Goal: Task Accomplishment & Management: Manage account settings

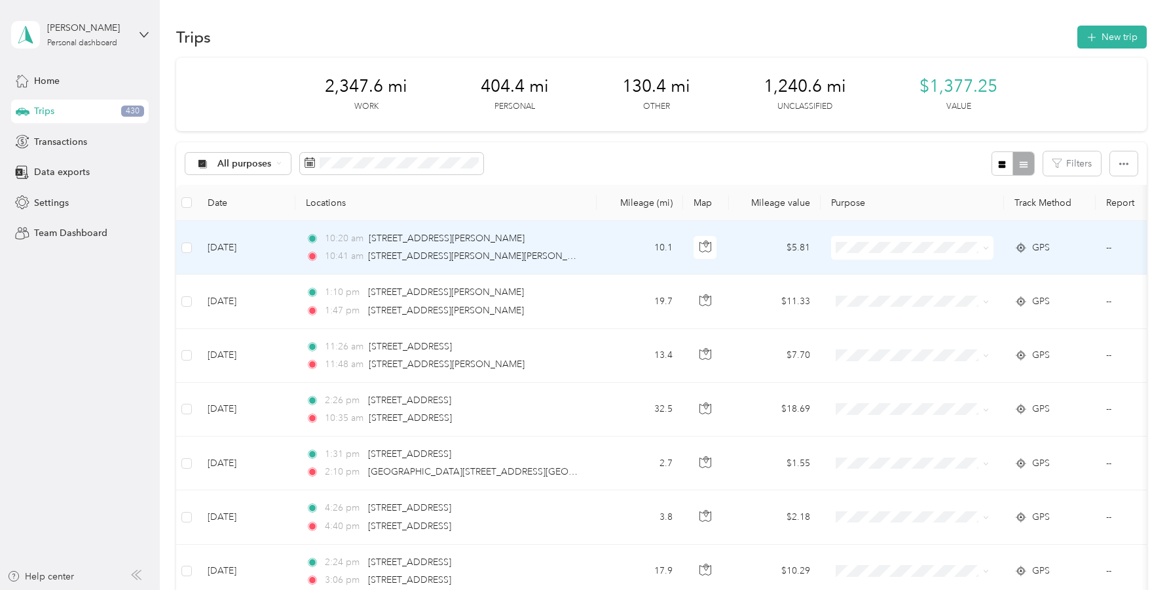
click at [871, 295] on span "Personal" at bounding box center [924, 289] width 121 height 14
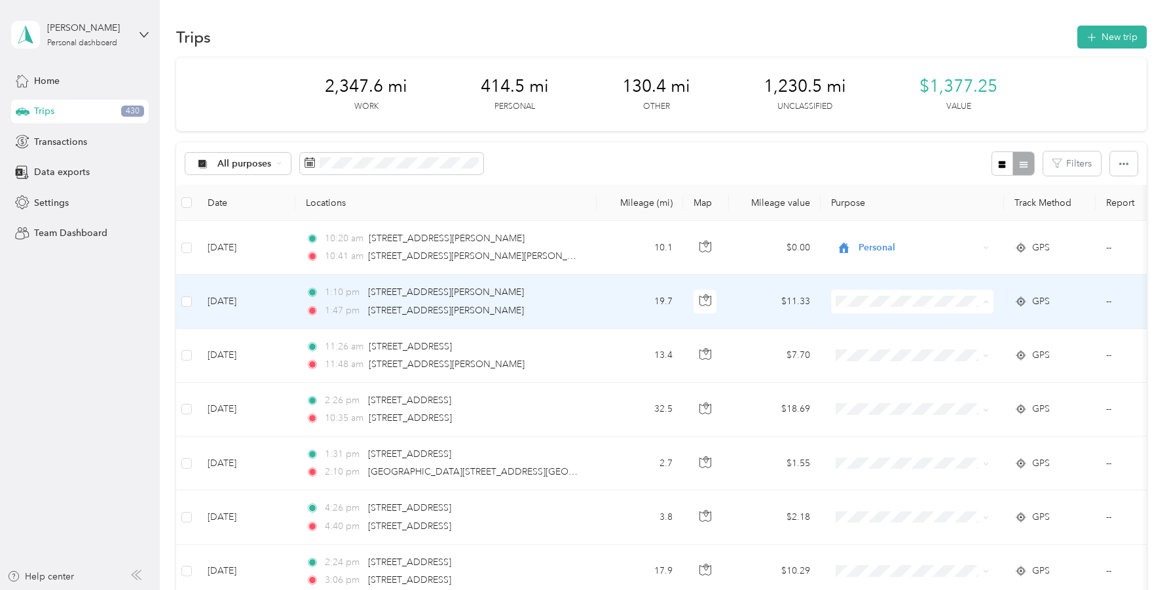
click at [865, 322] on span "Work" at bounding box center [924, 326] width 121 height 14
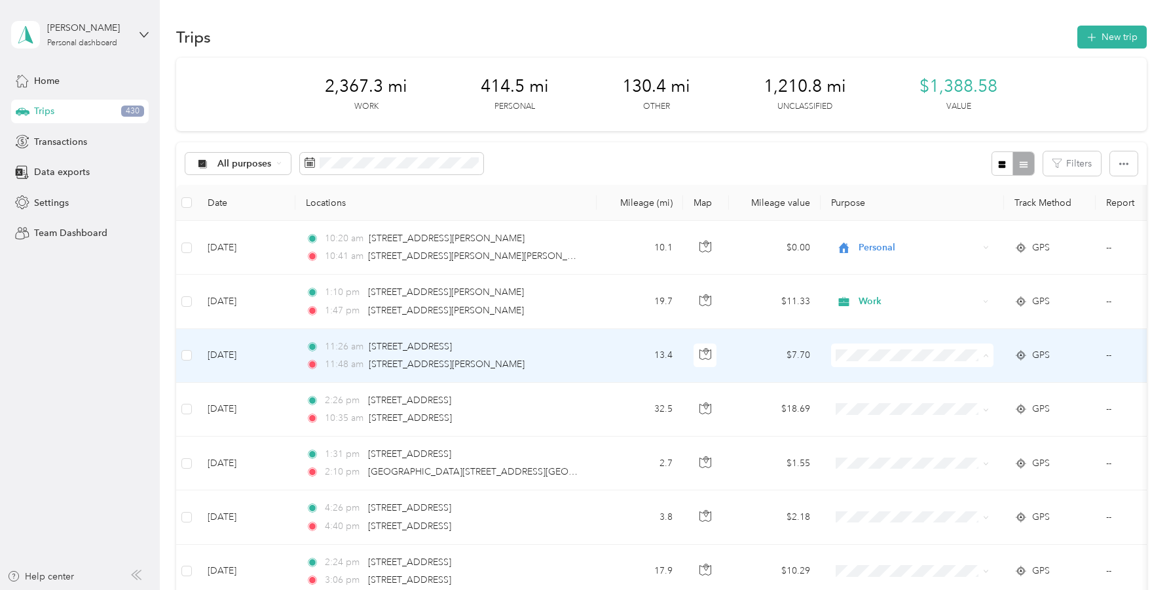
click at [865, 381] on span "Work" at bounding box center [924, 380] width 121 height 14
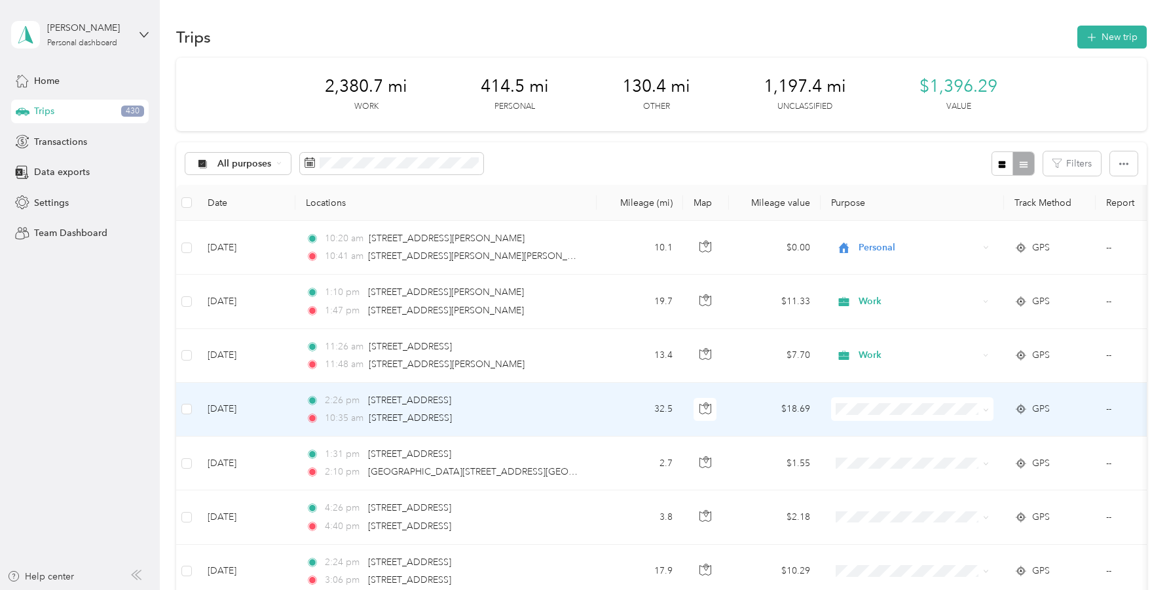
click at [871, 225] on span "Work" at bounding box center [924, 221] width 121 height 14
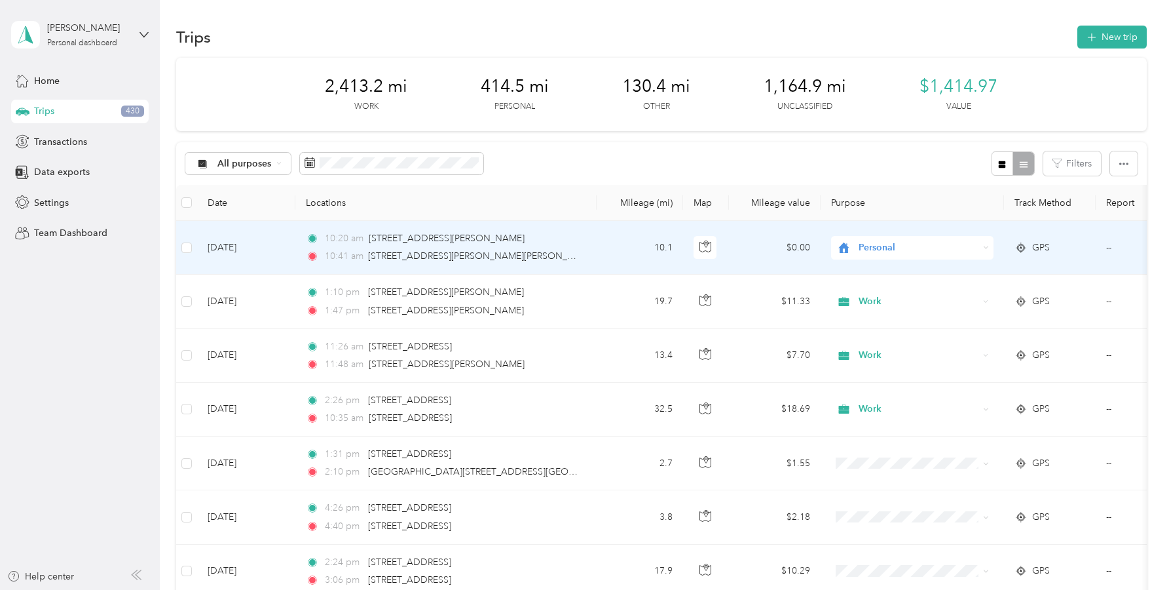
click at [871, 248] on span "Personal" at bounding box center [919, 247] width 120 height 14
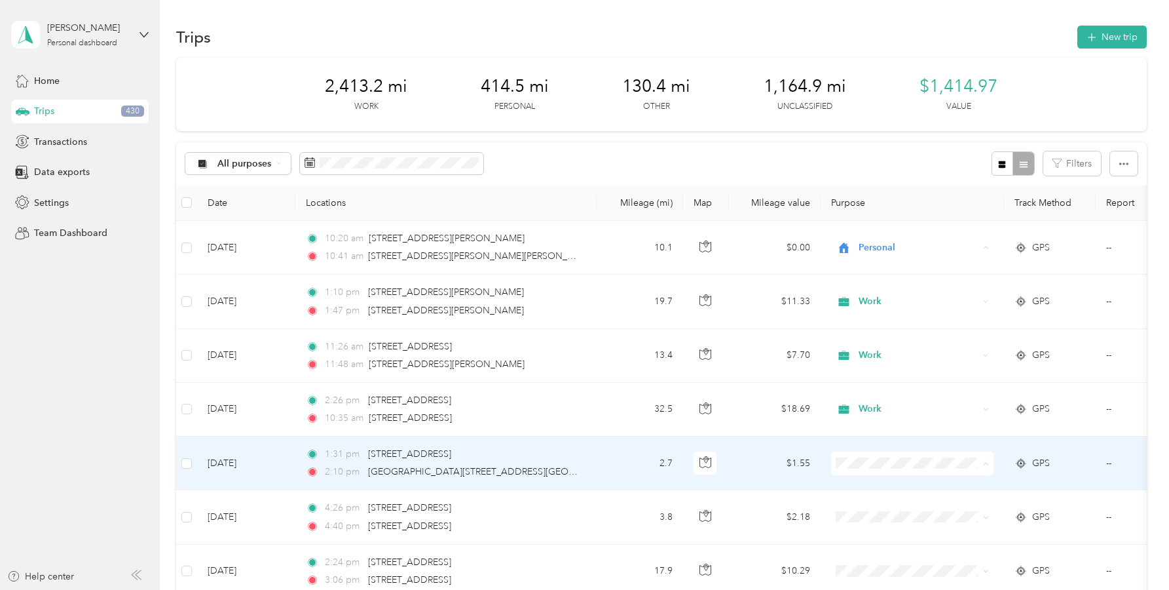
click at [871, 302] on li "Personal" at bounding box center [912, 301] width 162 height 23
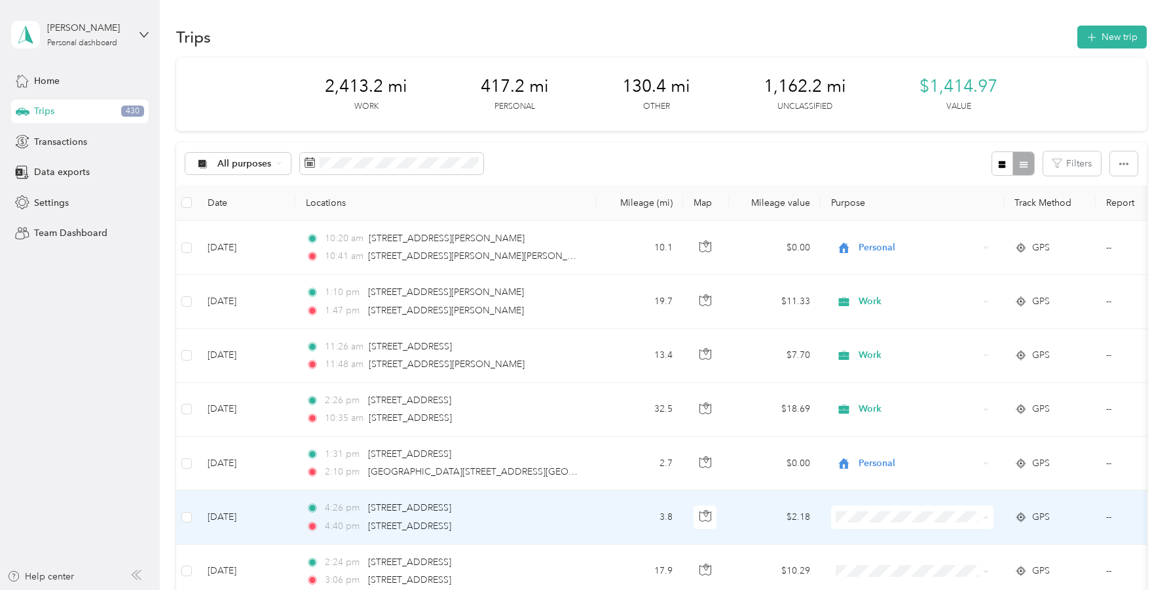
click at [880, 333] on li "Work" at bounding box center [912, 331] width 162 height 23
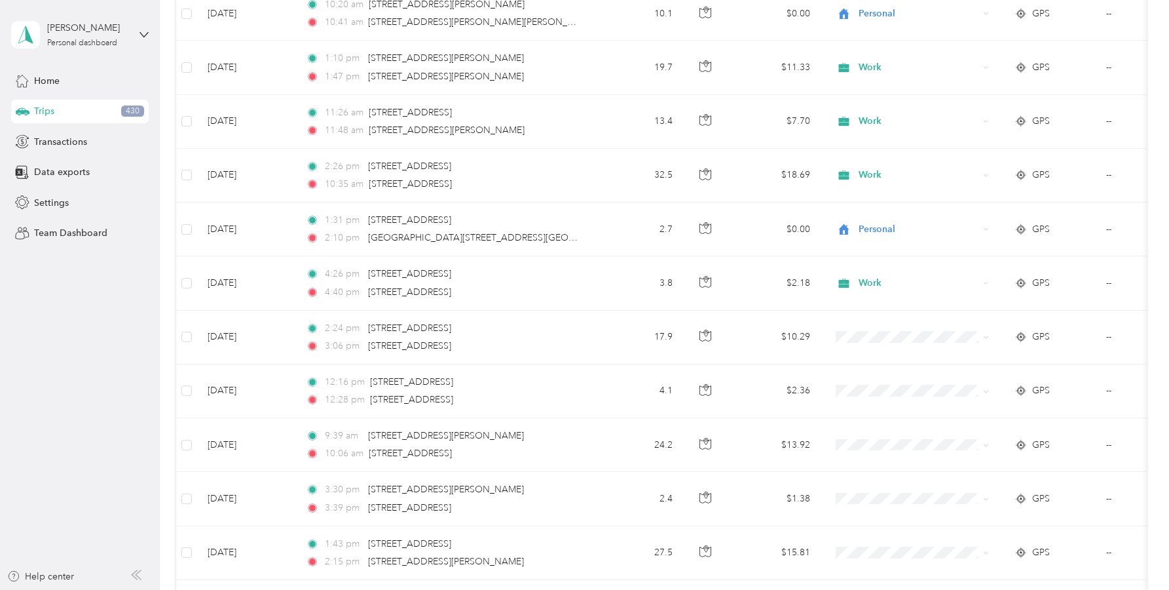
scroll to position [242, 0]
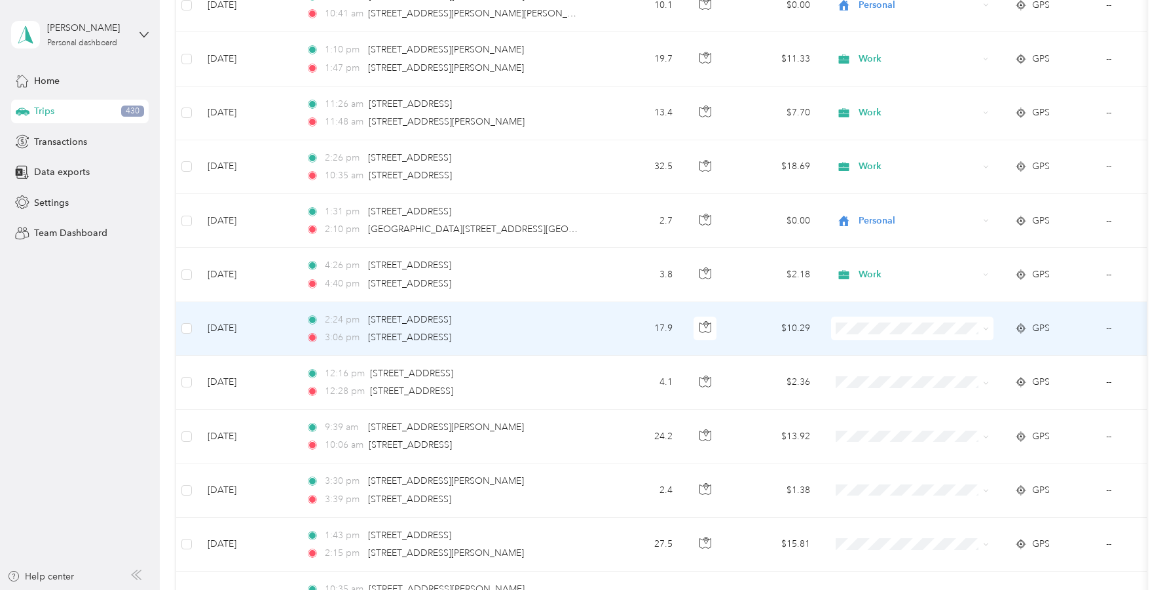
click at [873, 352] on span "Work" at bounding box center [924, 350] width 121 height 14
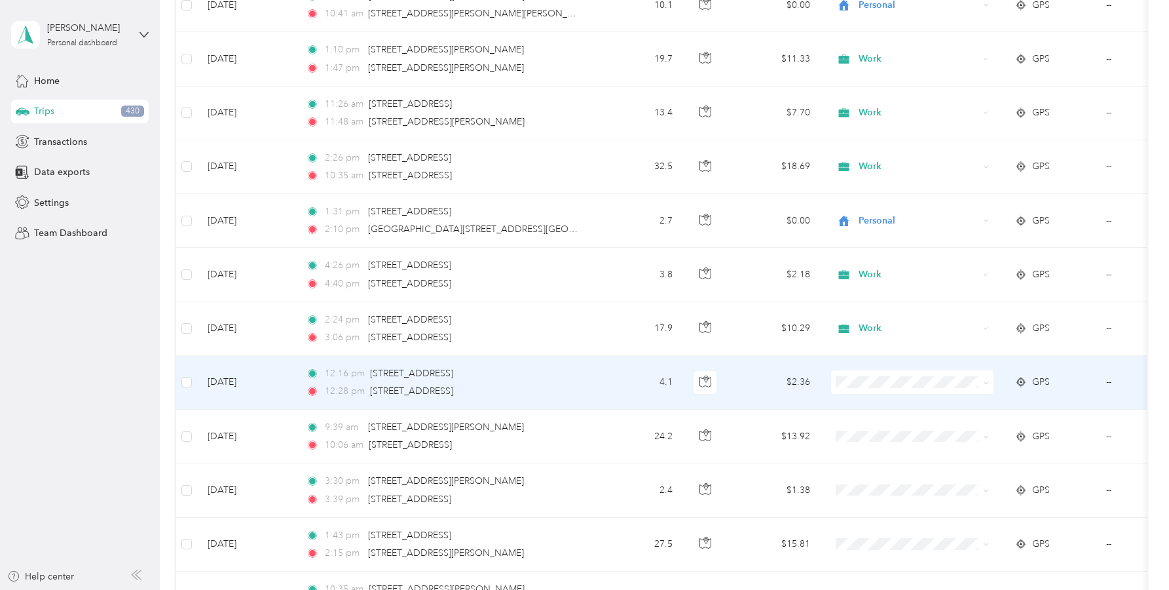
click at [876, 407] on span "Work" at bounding box center [924, 407] width 121 height 14
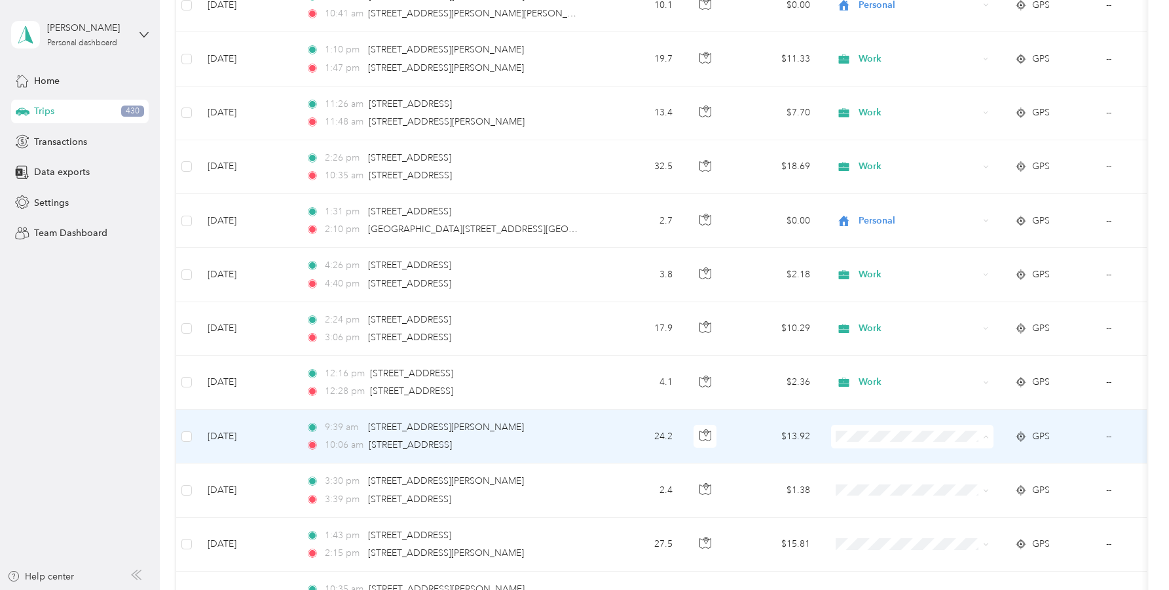
click at [871, 252] on span "Work" at bounding box center [924, 251] width 121 height 14
click at [876, 436] on span "Work" at bounding box center [919, 436] width 120 height 14
click at [870, 252] on span "Work" at bounding box center [917, 251] width 106 height 14
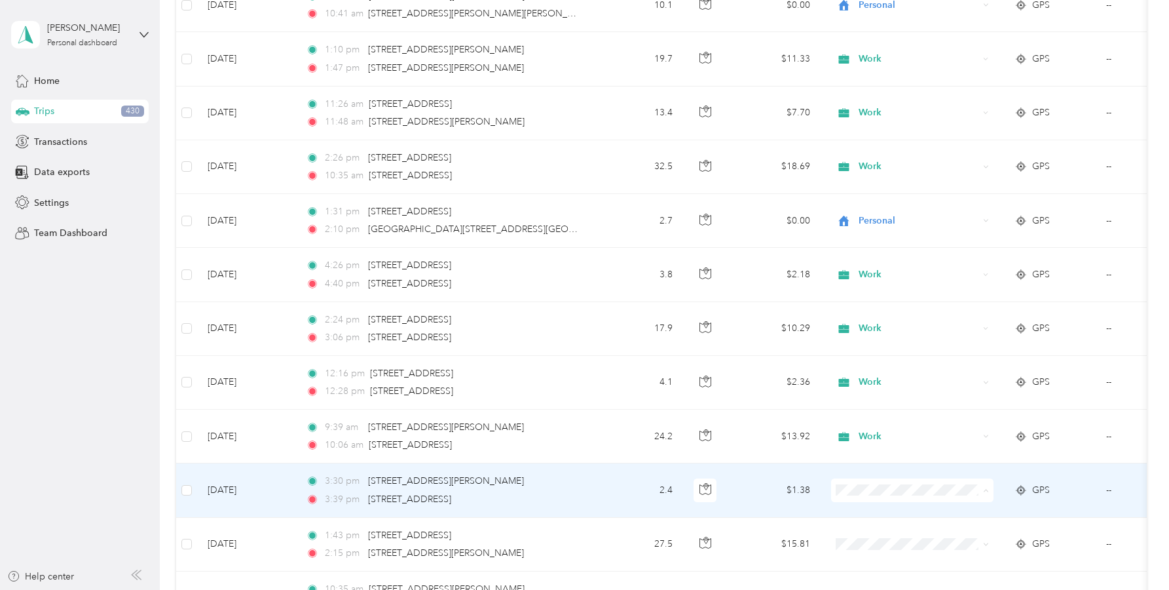
click at [871, 324] on span "Personal" at bounding box center [924, 328] width 121 height 14
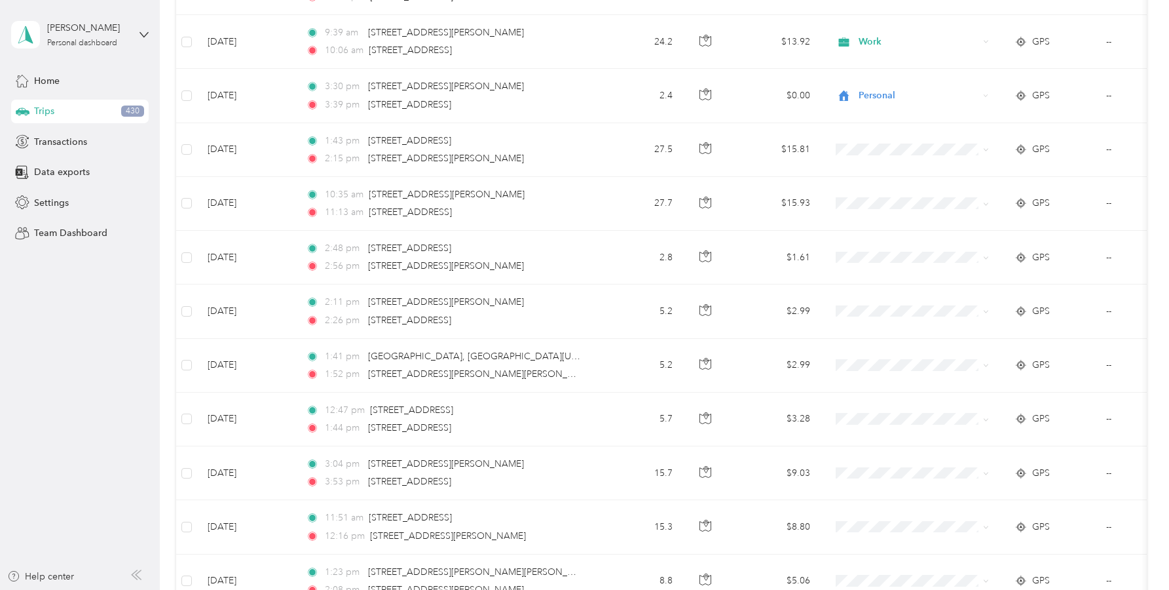
scroll to position [639, 0]
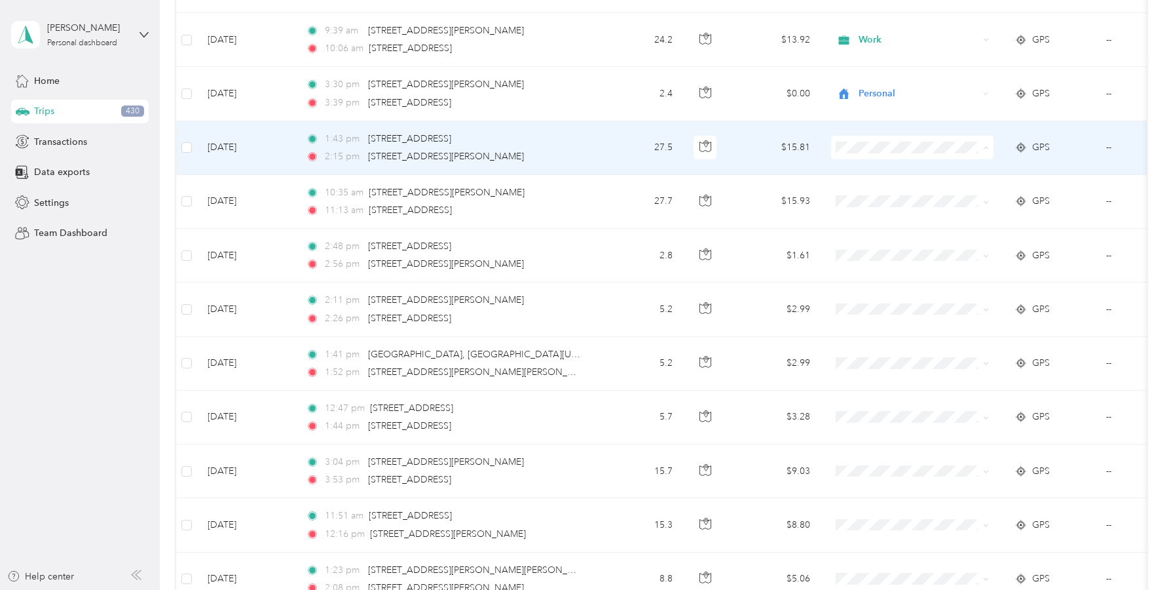
click at [875, 169] on span "Work" at bounding box center [924, 172] width 121 height 14
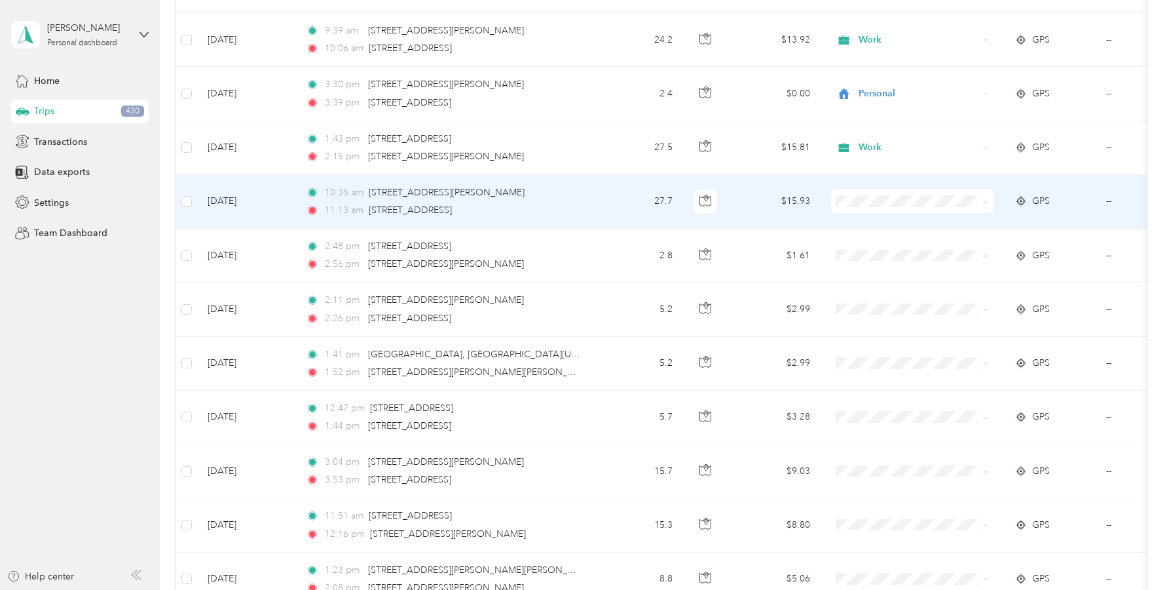
click at [869, 226] on span "Work" at bounding box center [924, 226] width 121 height 14
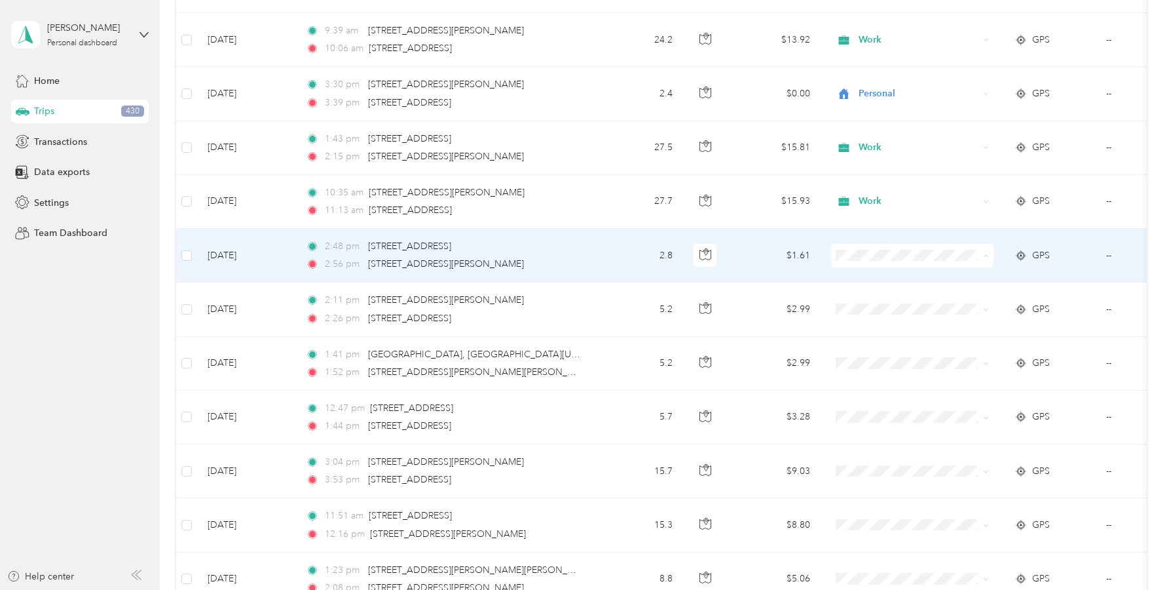
click at [877, 302] on span "Personal" at bounding box center [924, 303] width 121 height 14
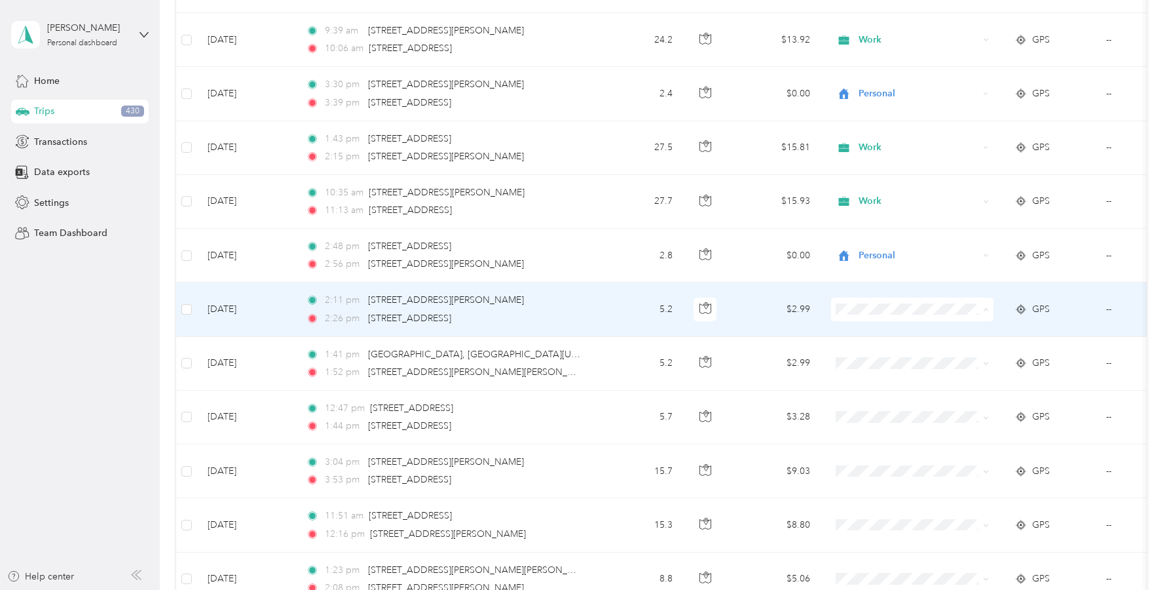
click at [870, 333] on span "Work" at bounding box center [924, 334] width 121 height 14
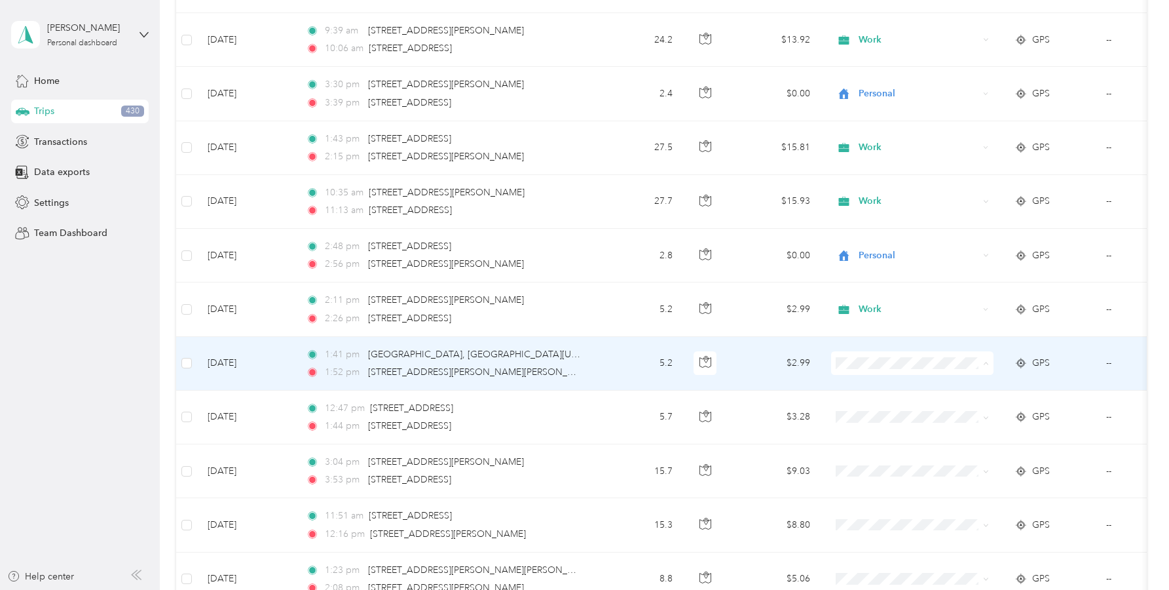
click at [873, 388] on span "Work" at bounding box center [924, 388] width 121 height 14
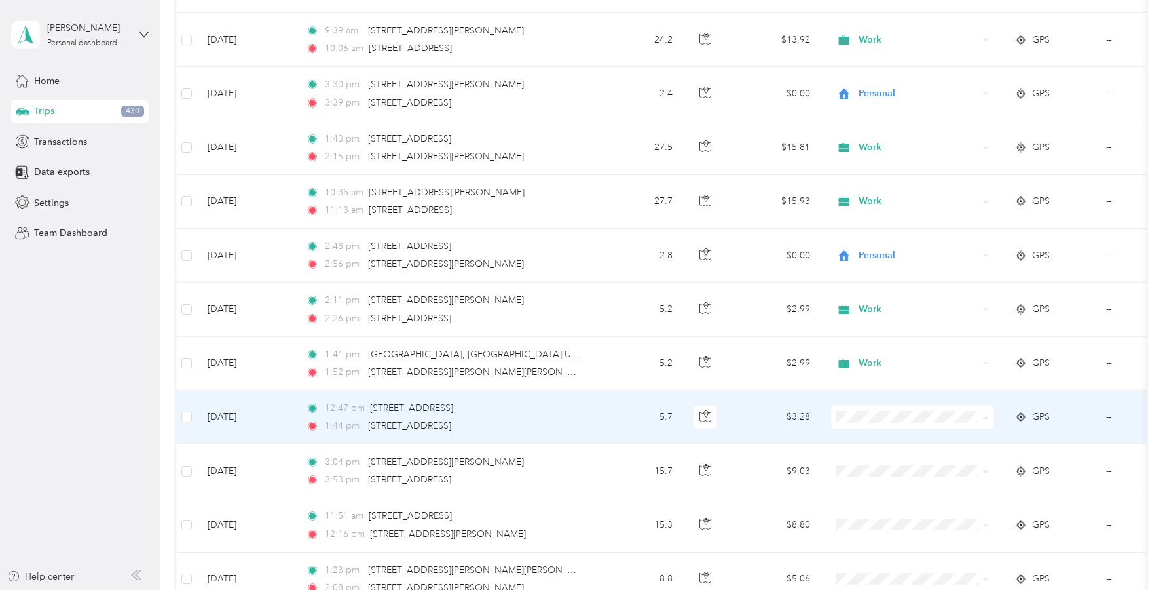
click at [861, 253] on span "Personal" at bounding box center [912, 255] width 144 height 14
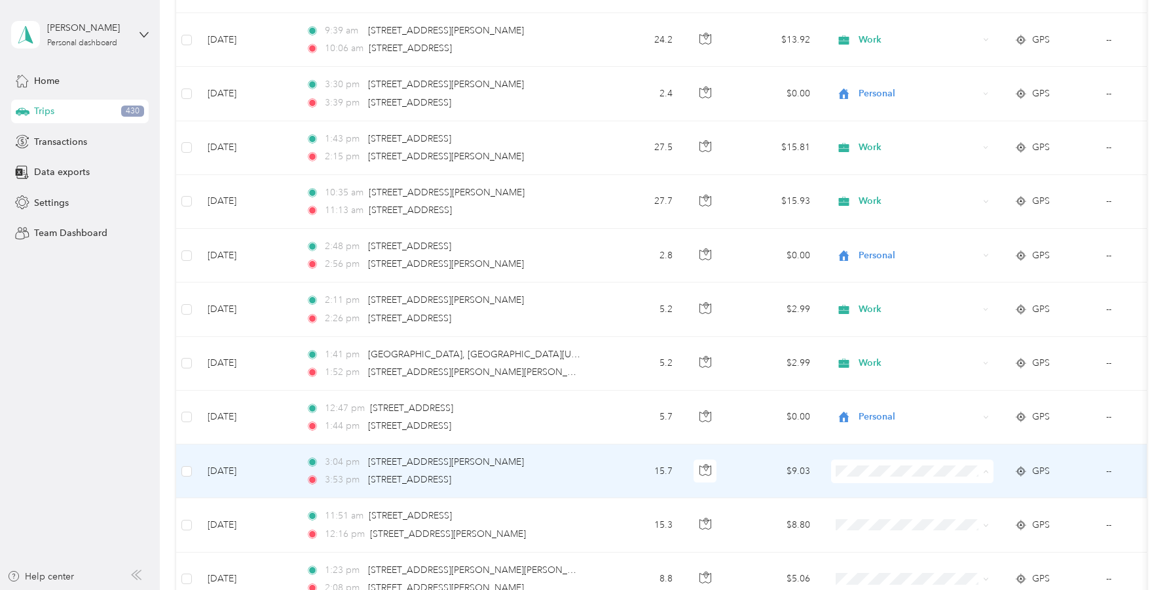
click at [880, 280] on span "Work" at bounding box center [924, 286] width 121 height 14
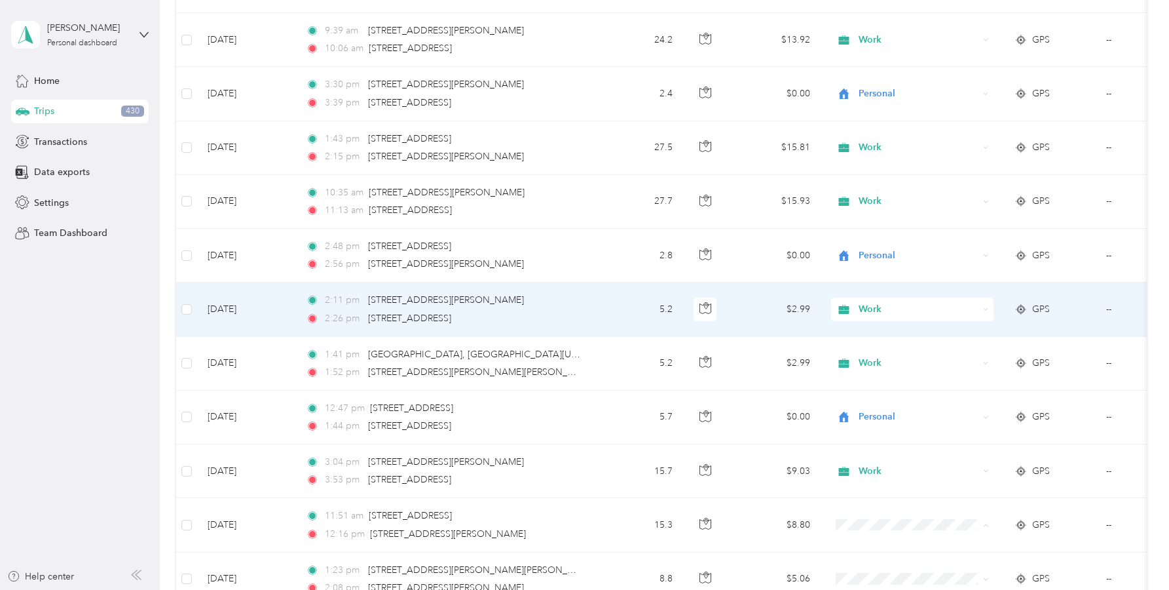
click at [875, 309] on span "Work" at bounding box center [919, 309] width 120 height 14
click at [877, 333] on span "Work" at bounding box center [917, 334] width 106 height 14
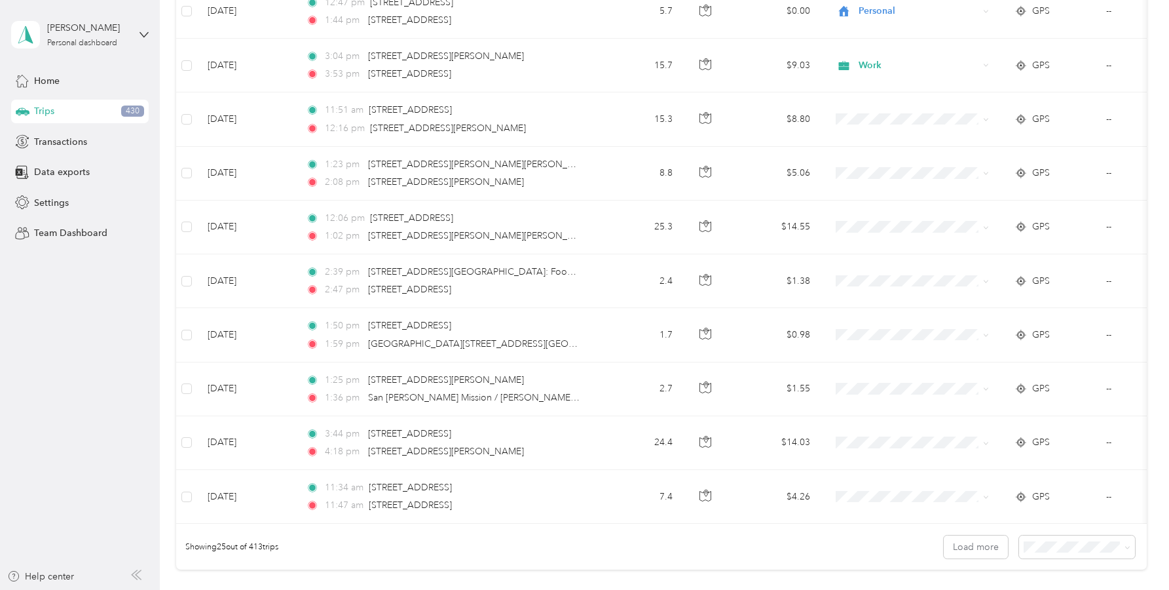
scroll to position [1050, 0]
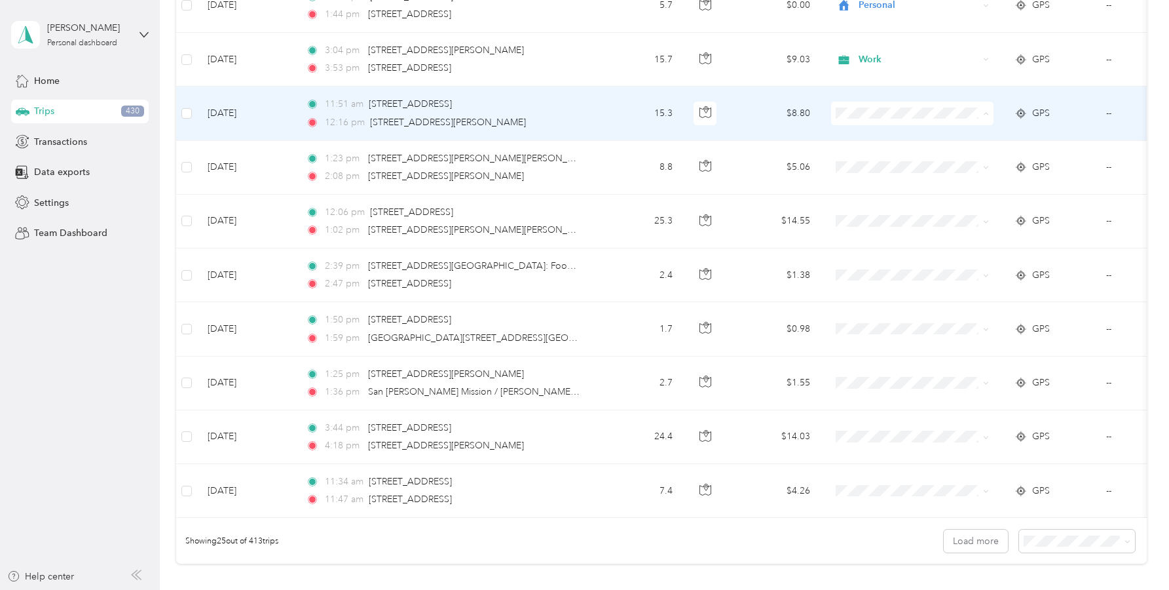
click at [871, 140] on li "Work" at bounding box center [912, 137] width 162 height 23
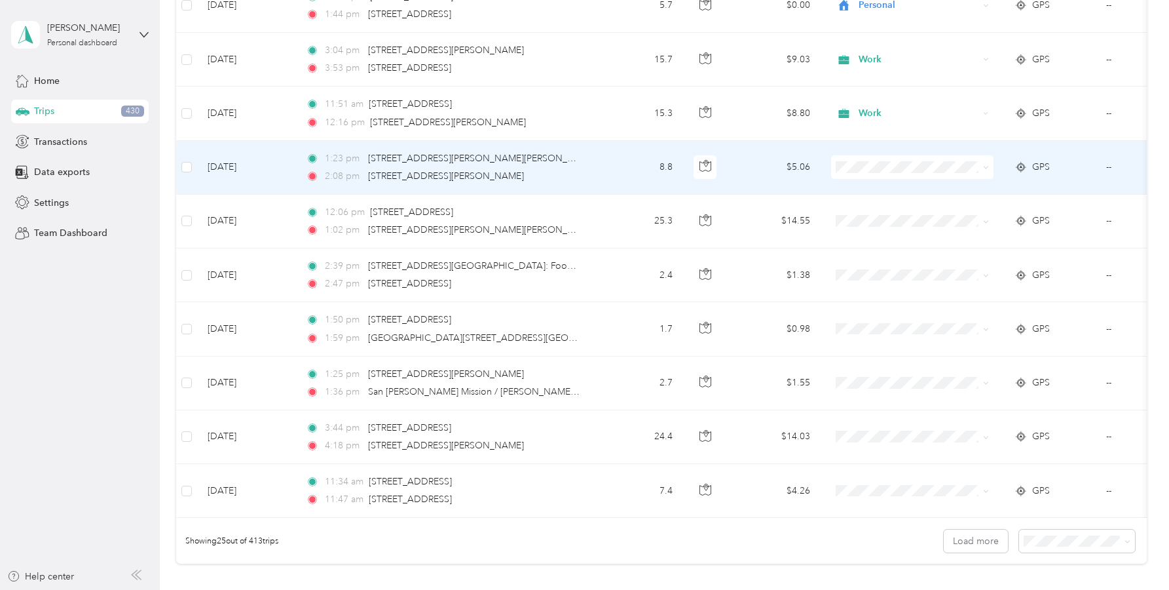
click at [873, 190] on span "Work" at bounding box center [924, 189] width 121 height 14
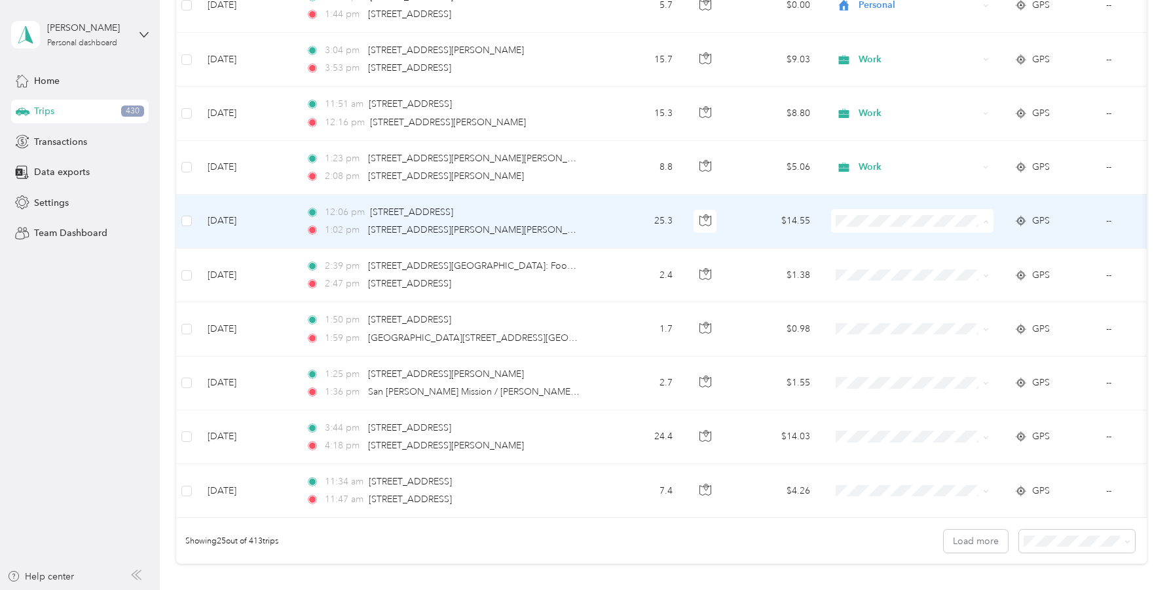
click at [865, 248] on li "Work" at bounding box center [912, 245] width 162 height 23
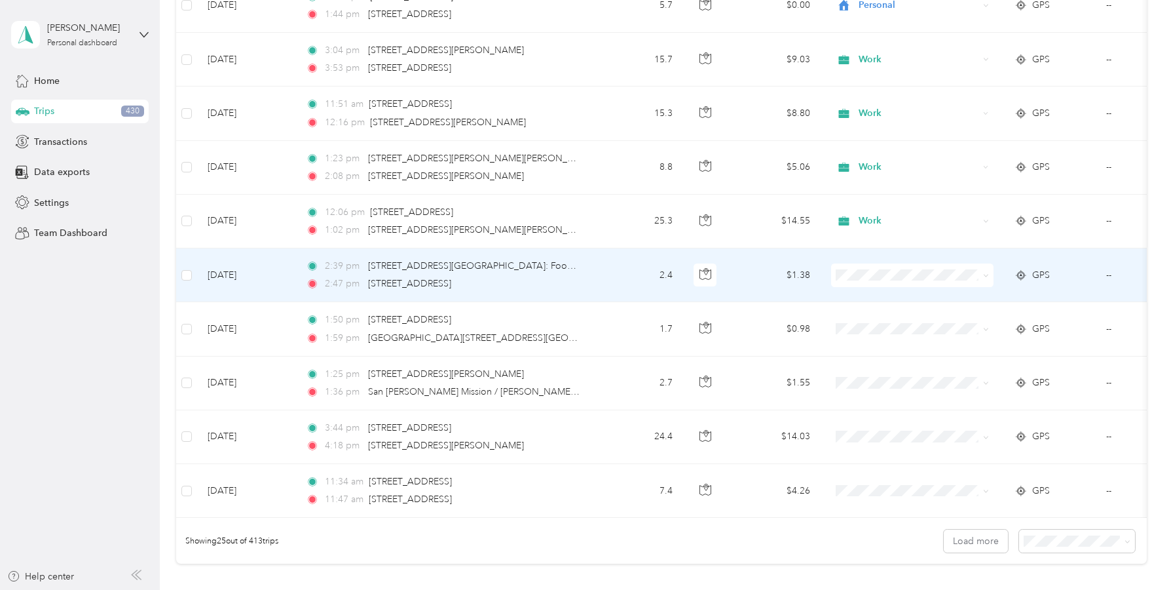
click at [871, 323] on li "Personal" at bounding box center [912, 322] width 162 height 23
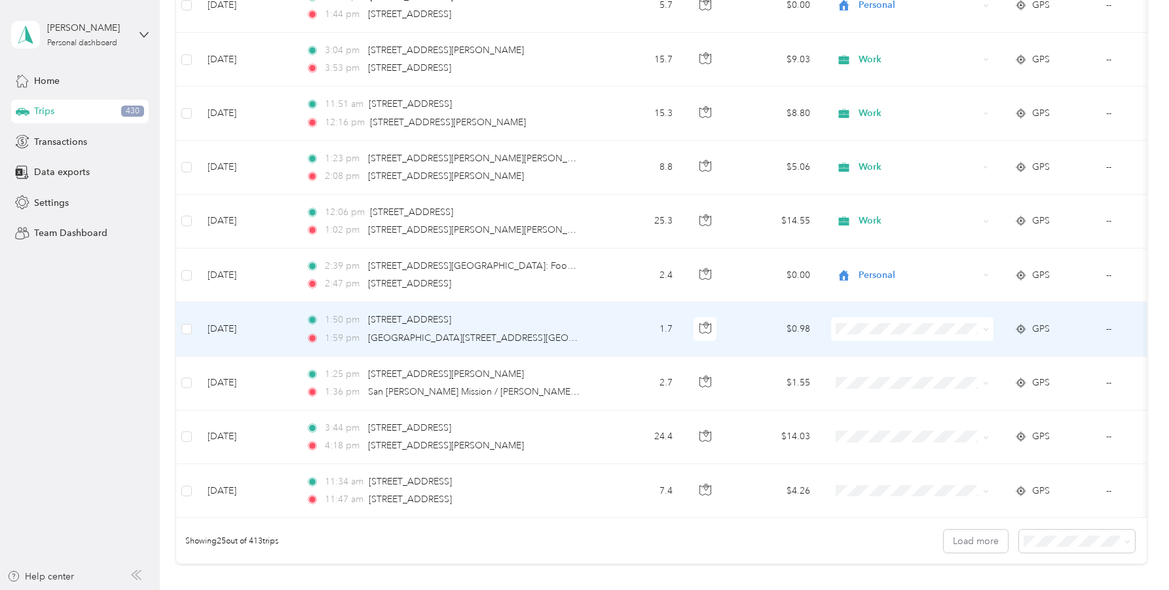
click at [871, 376] on span "Personal" at bounding box center [924, 376] width 121 height 14
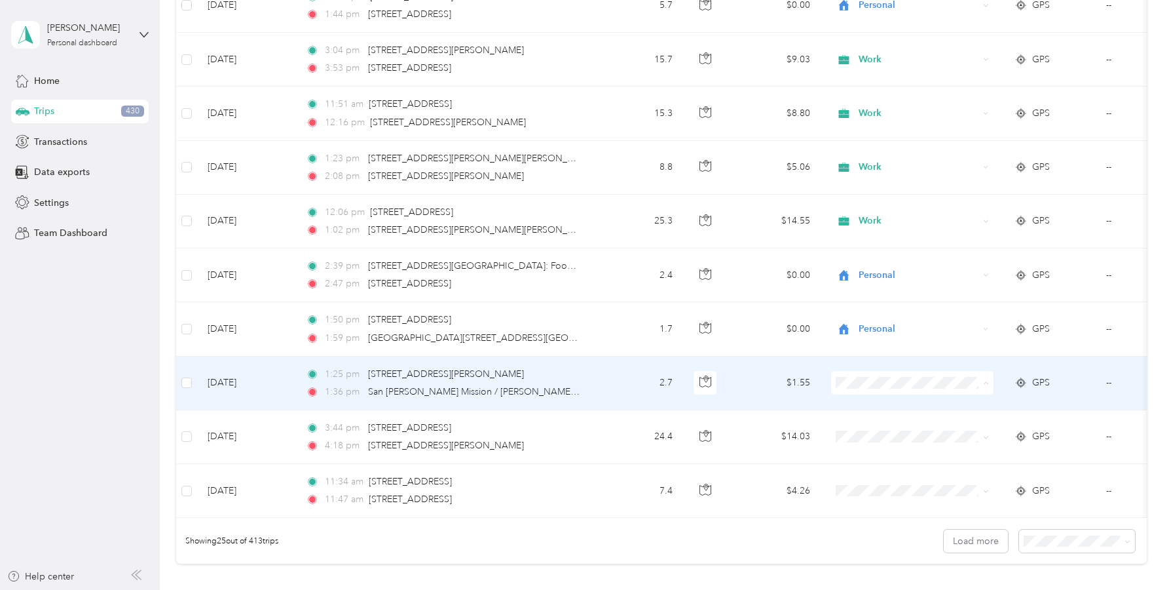
click at [873, 430] on span "Personal" at bounding box center [924, 430] width 121 height 14
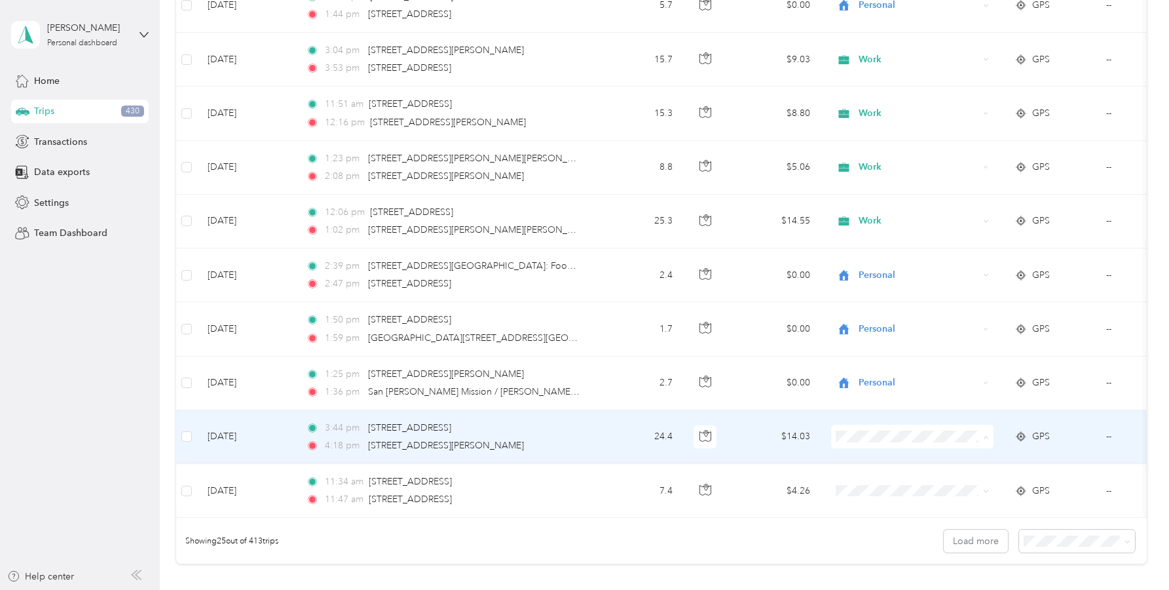
click at [877, 252] on li "Work" at bounding box center [912, 251] width 162 height 23
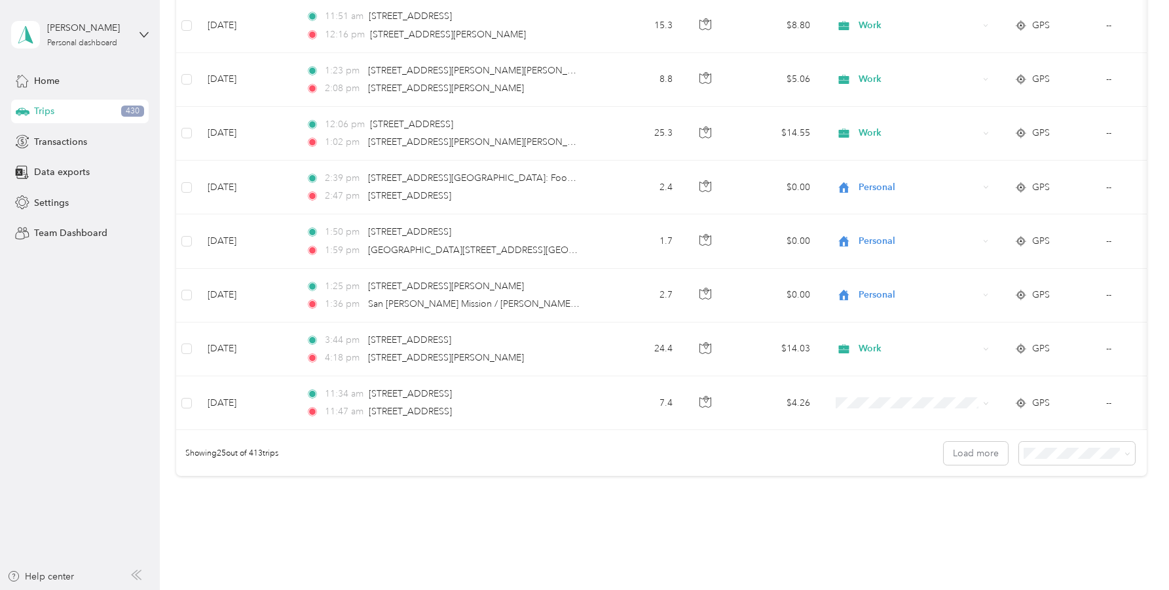
scroll to position [1146, 0]
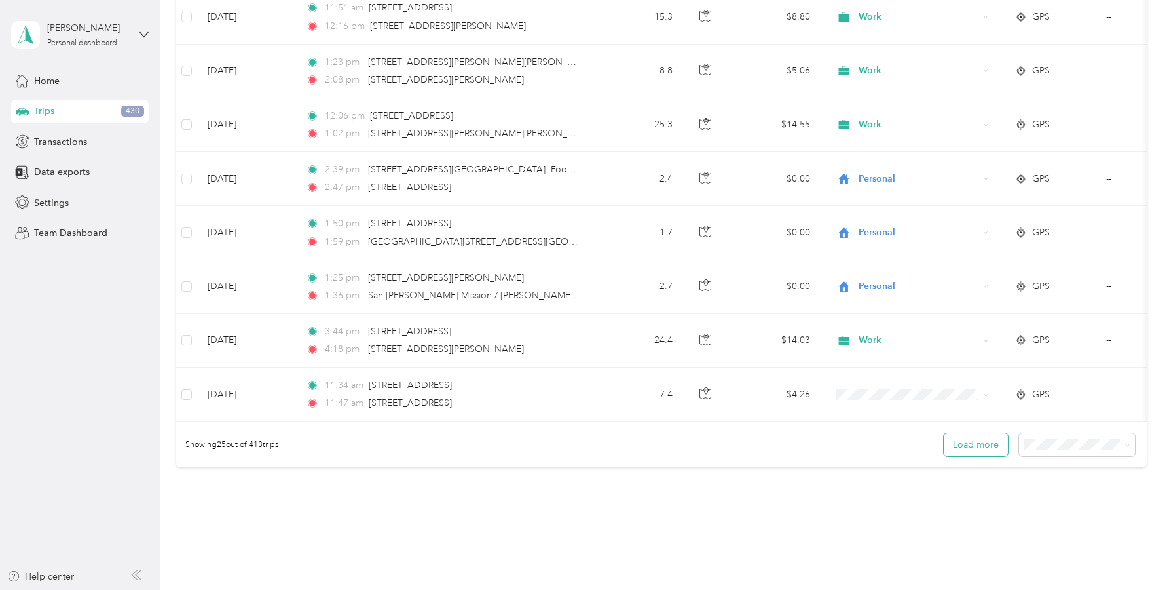
click at [991, 451] on button "Load more" at bounding box center [976, 444] width 64 height 23
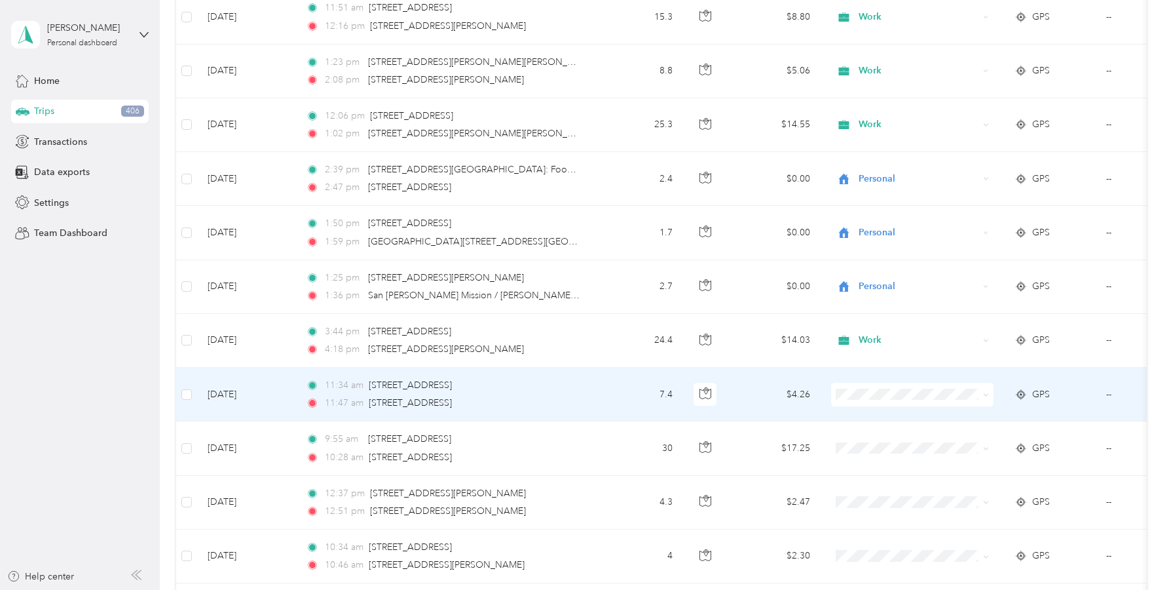
click at [871, 216] on ol "Work Personal Entertainer Manicurist Business Other Charity Medical Moving Comm…" at bounding box center [912, 283] width 162 height 183
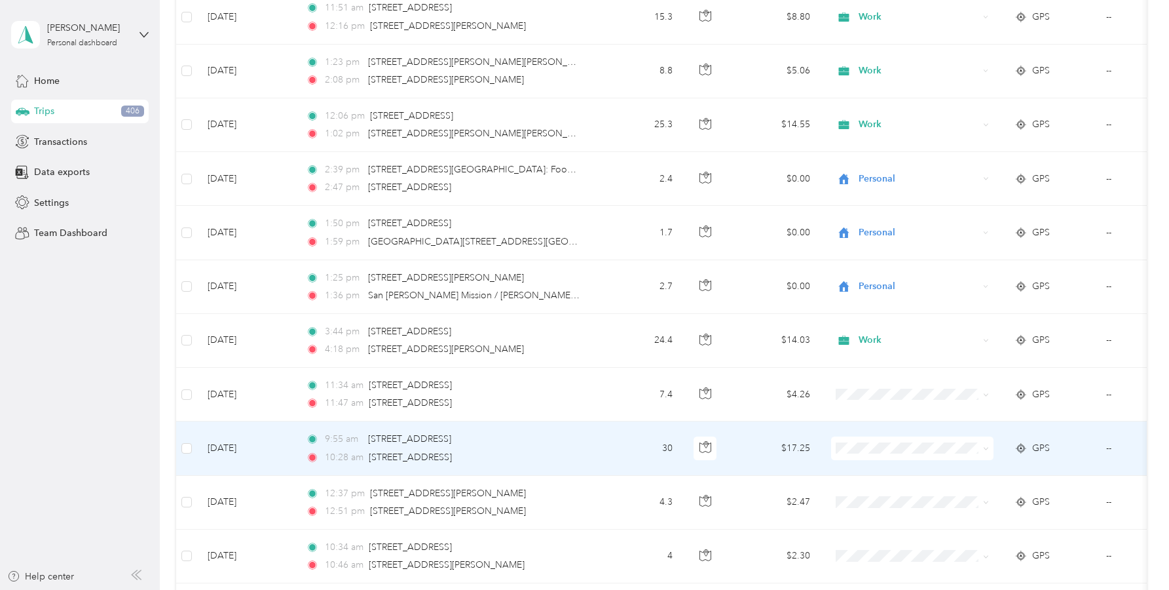
click at [878, 261] on span "Work" at bounding box center [924, 262] width 121 height 14
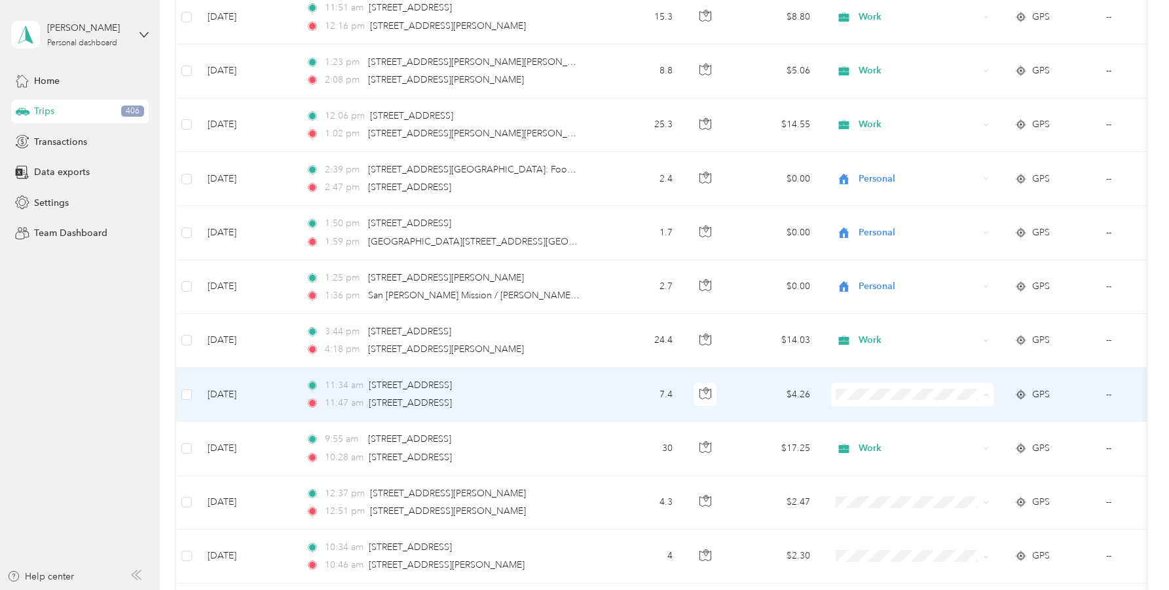
click at [867, 207] on span "Work" at bounding box center [924, 209] width 121 height 14
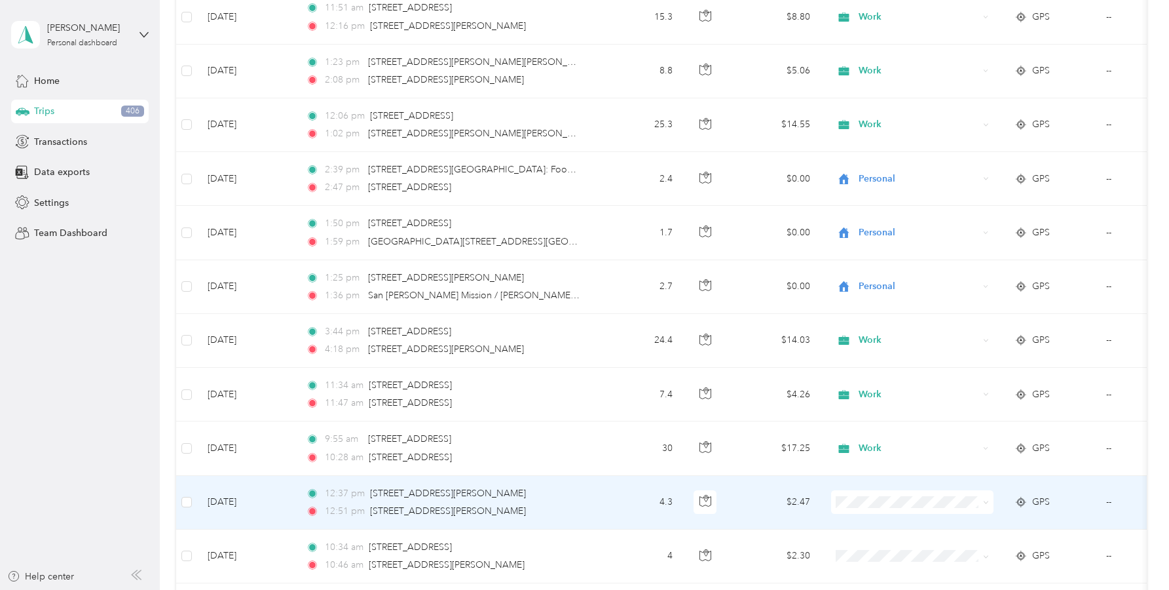
click at [868, 314] on span "Work" at bounding box center [924, 316] width 121 height 14
click at [865, 504] on span "Work" at bounding box center [919, 502] width 120 height 14
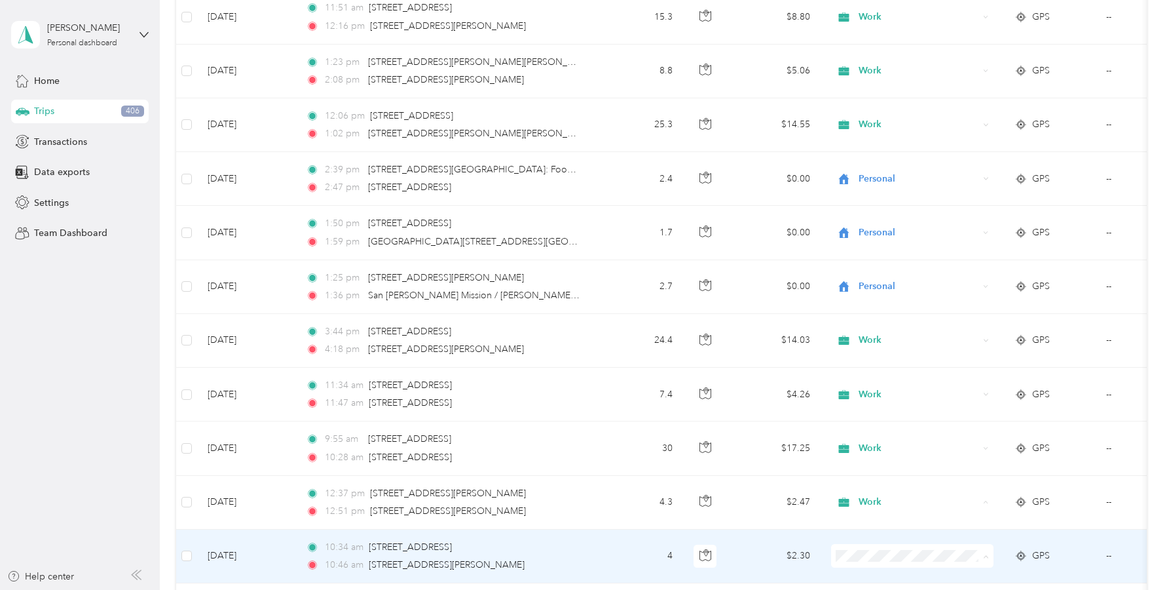
click at [877, 371] on span "Work" at bounding box center [924, 371] width 121 height 14
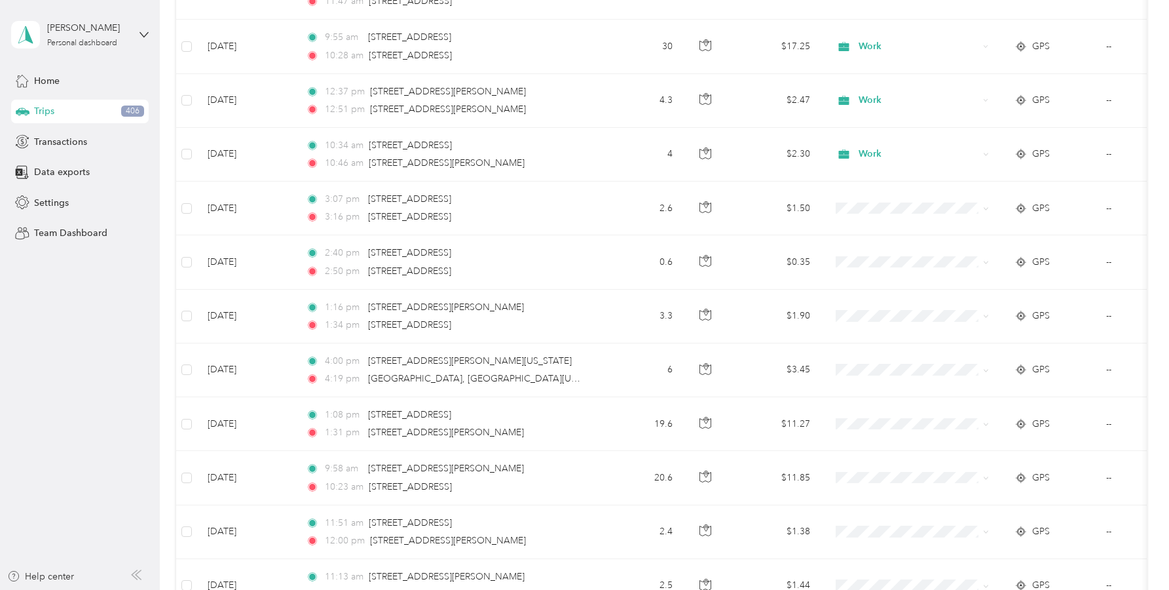
scroll to position [1581, 0]
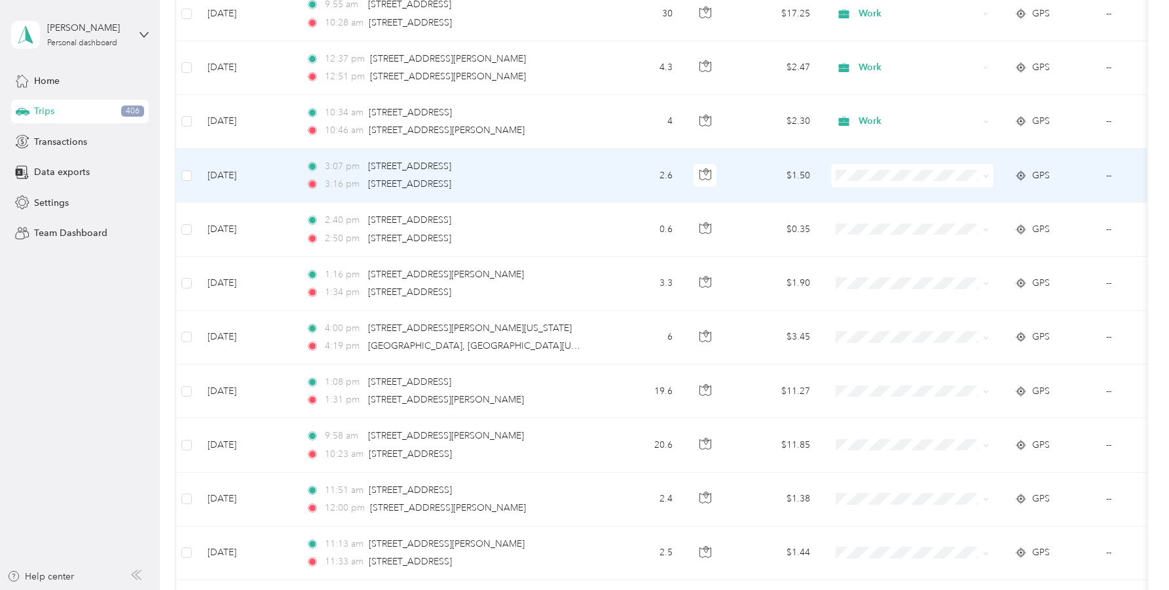
click at [875, 222] on span "Personal" at bounding box center [924, 221] width 121 height 14
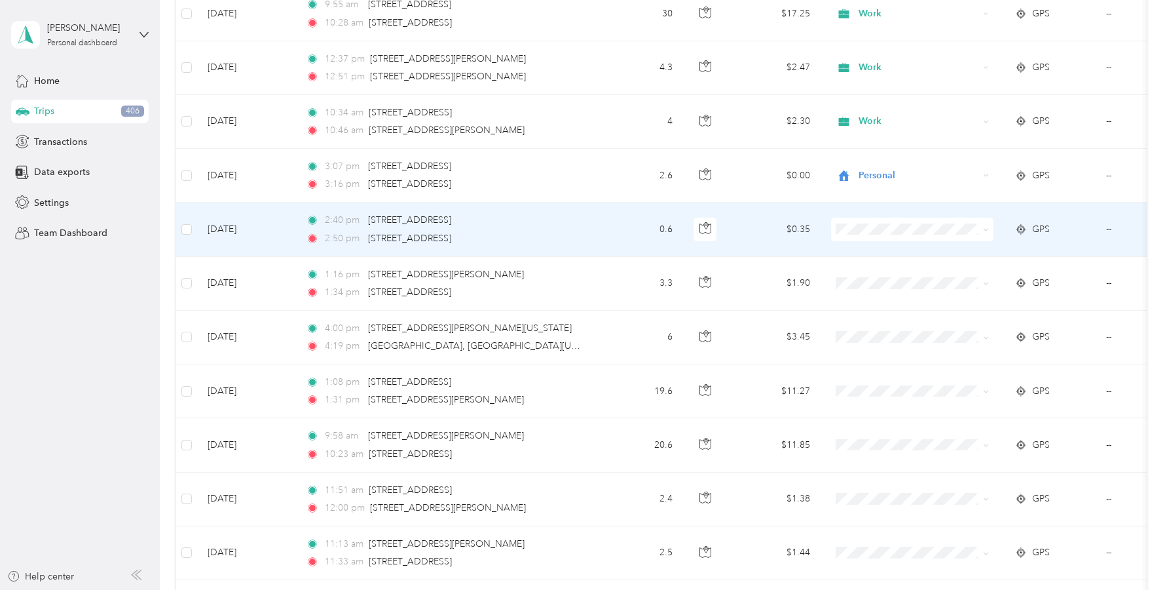
click at [874, 276] on span "Personal" at bounding box center [924, 273] width 121 height 14
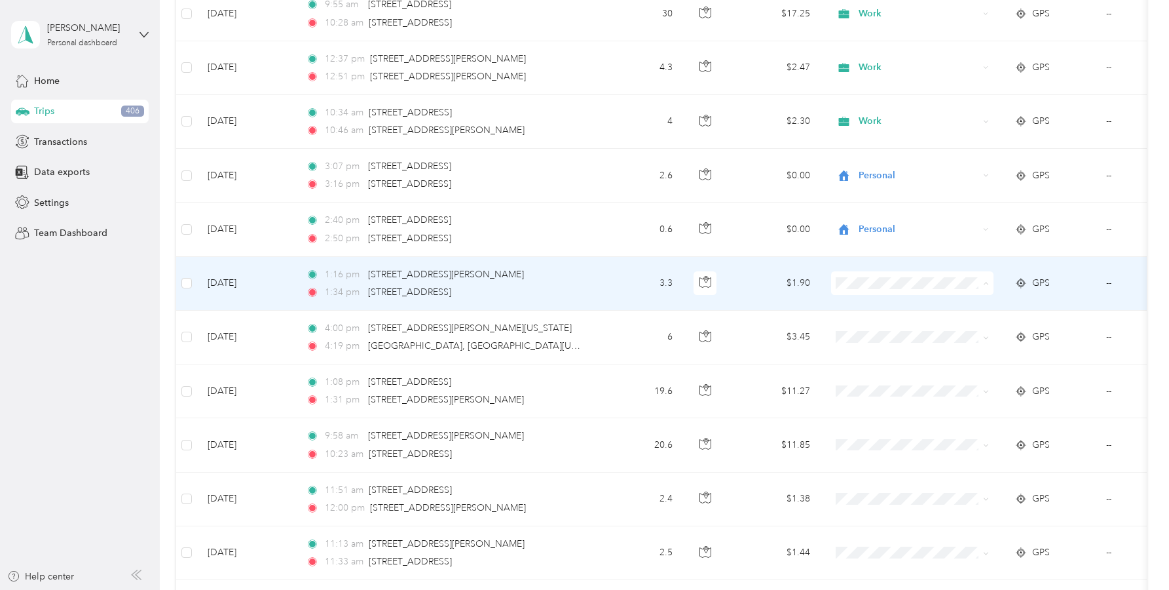
click at [877, 330] on span "Personal" at bounding box center [924, 331] width 121 height 14
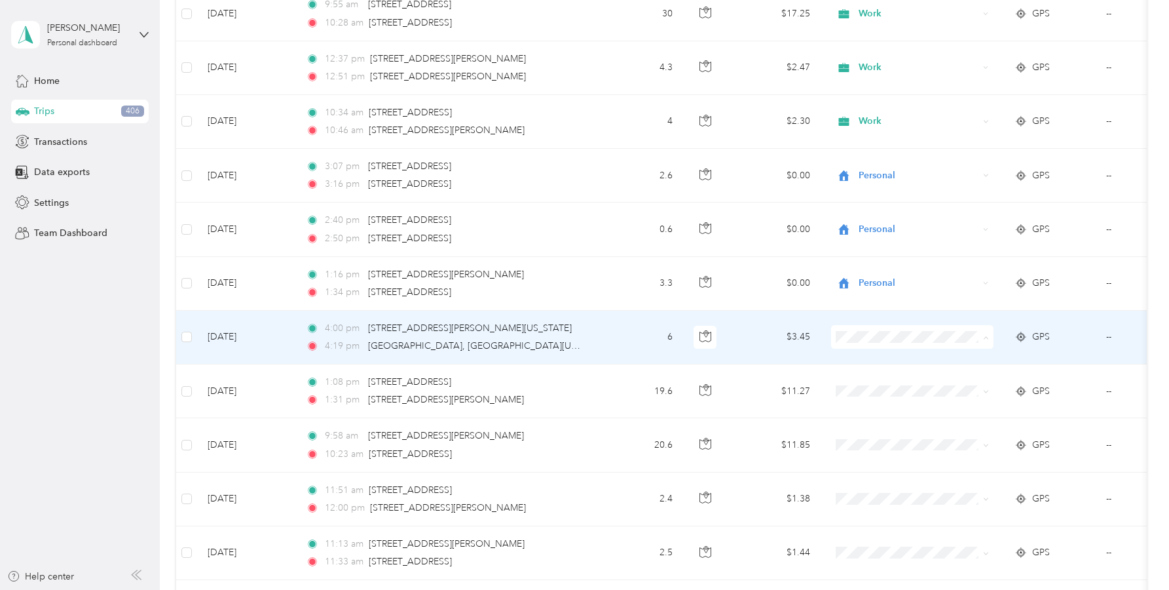
click at [868, 364] on li "Work" at bounding box center [912, 361] width 162 height 23
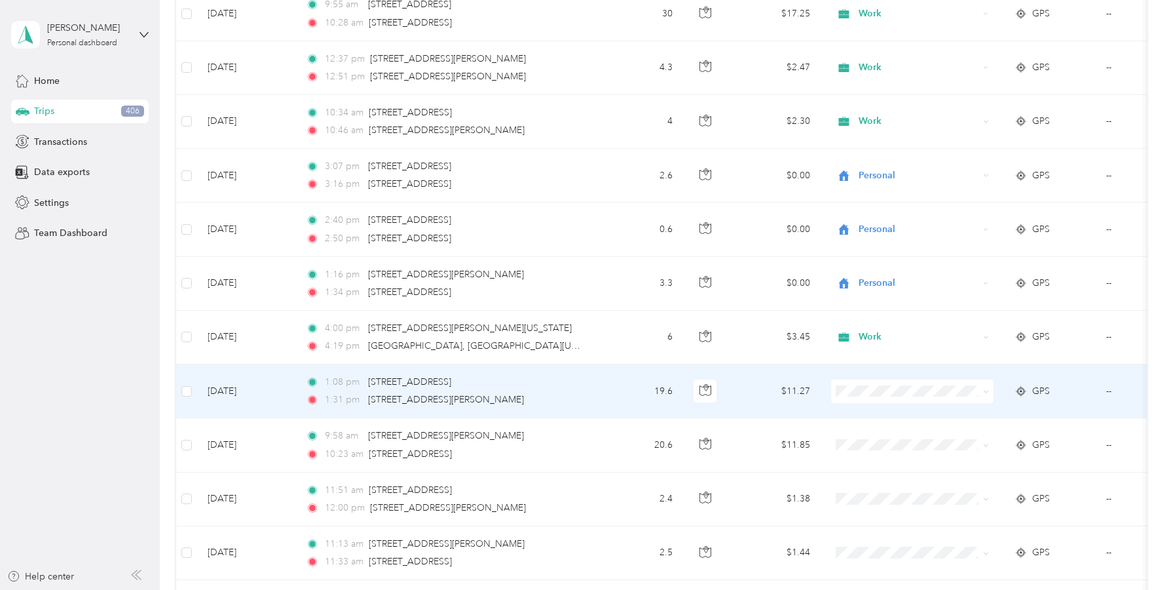
click at [872, 416] on span "Work" at bounding box center [924, 413] width 121 height 14
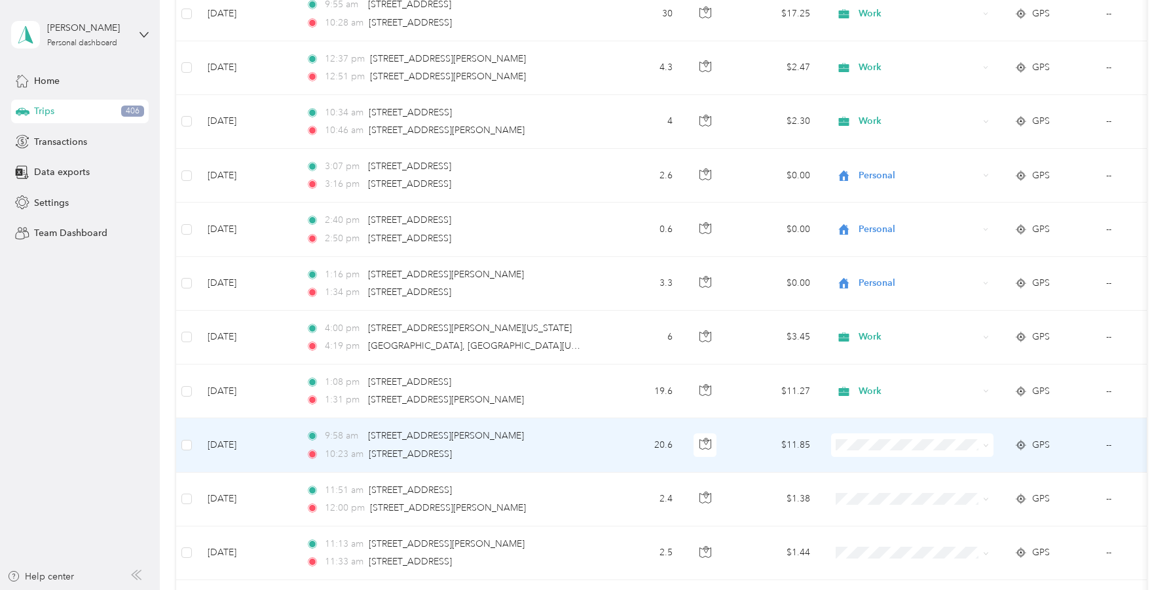
click at [882, 255] on span "Work" at bounding box center [924, 260] width 121 height 14
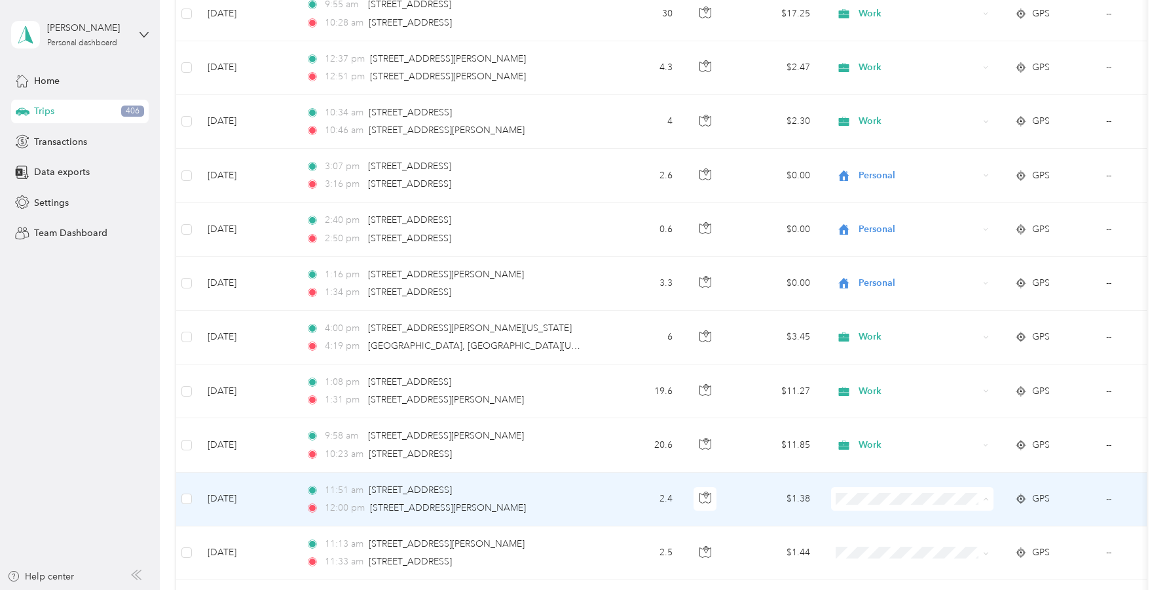
click at [871, 339] on li "Personal" at bounding box center [912, 336] width 162 height 23
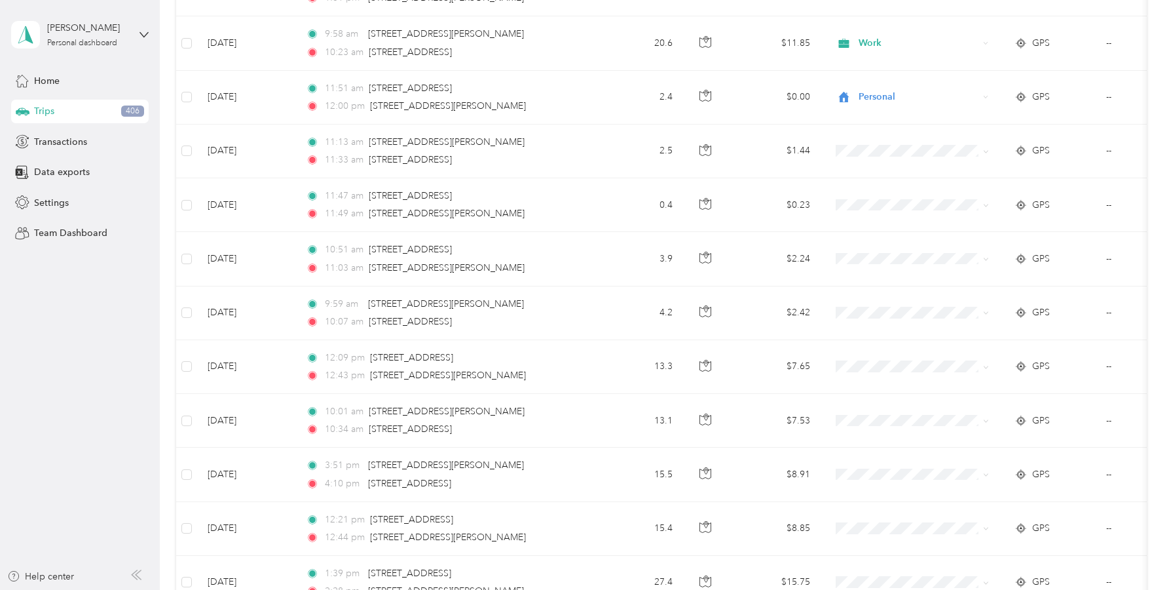
scroll to position [1990, 0]
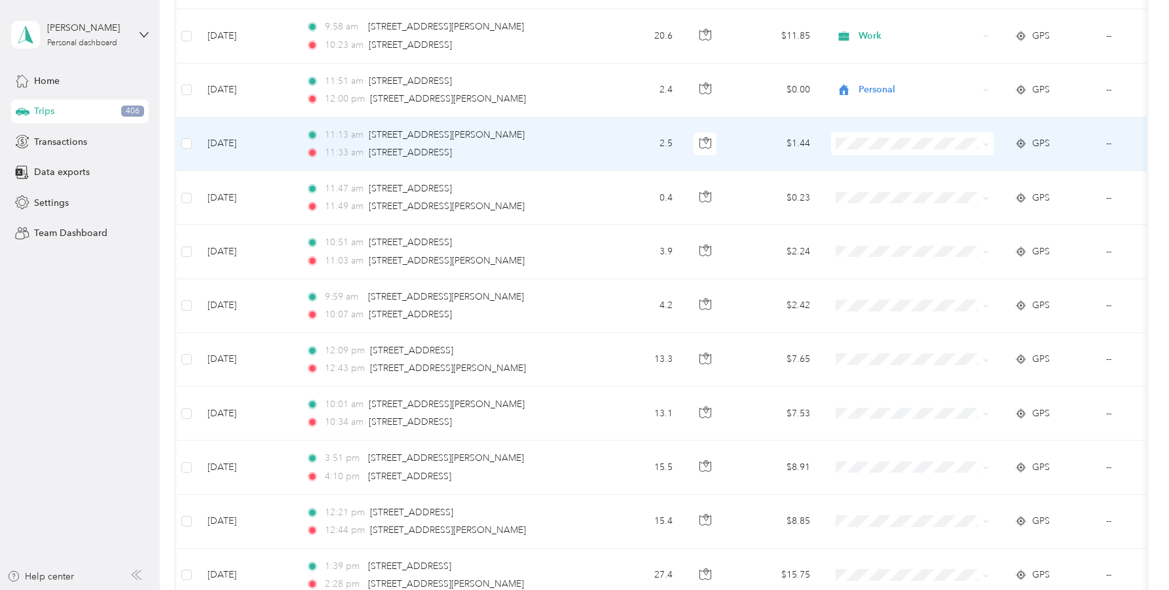
click at [882, 191] on span "Personal" at bounding box center [924, 185] width 121 height 14
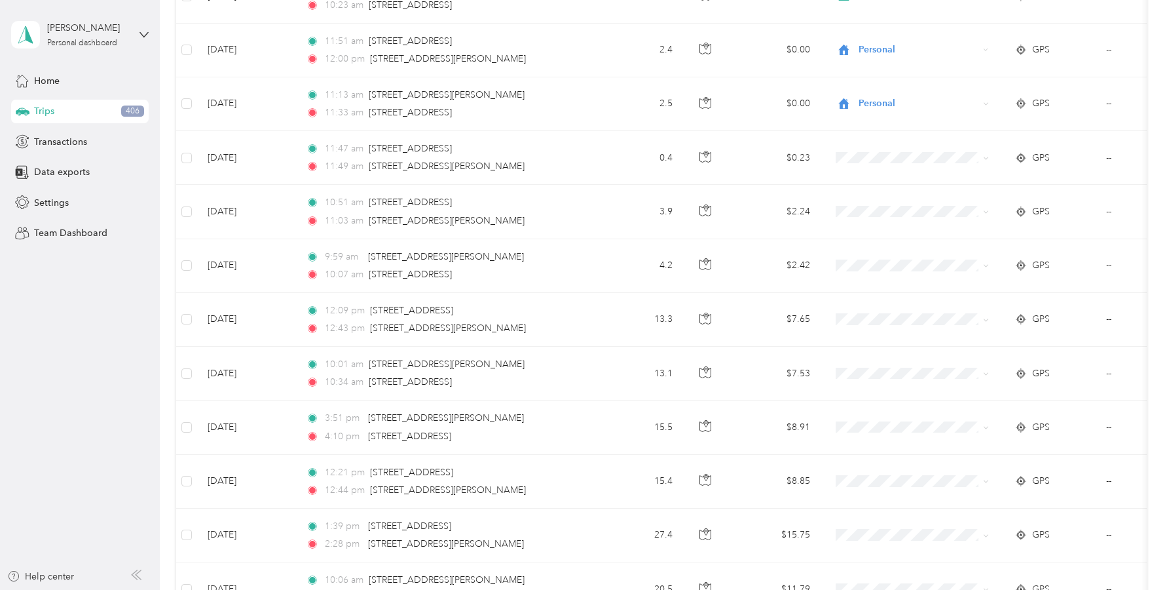
scroll to position [2066, 0]
